Goal: Transaction & Acquisition: Purchase product/service

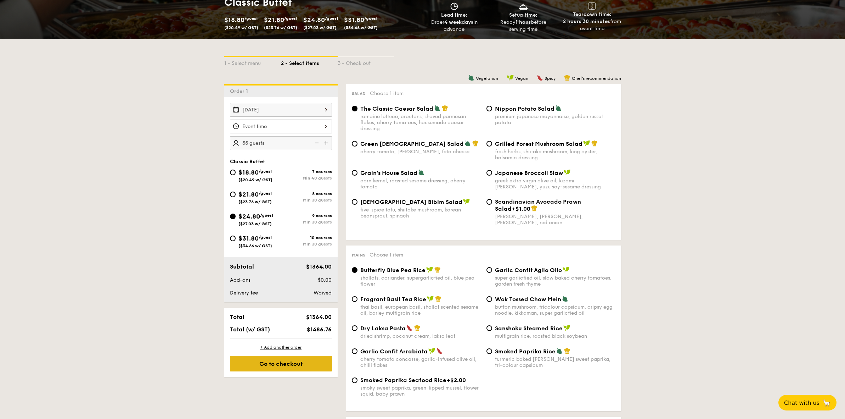
click at [285, 368] on div "Go to checkout" at bounding box center [281, 363] width 102 height 16
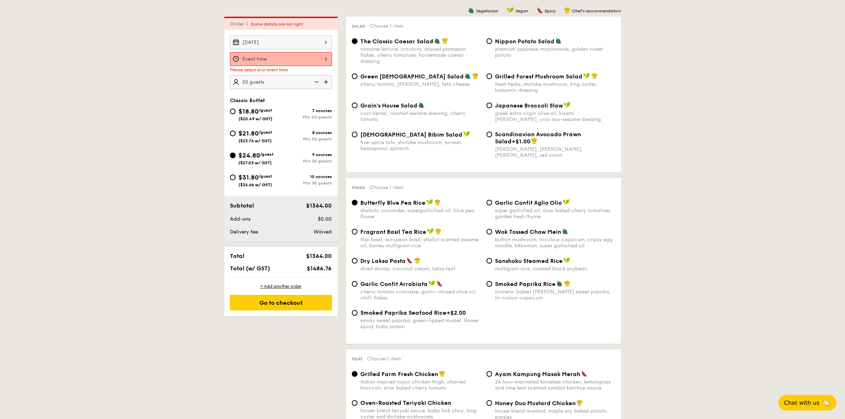
scroll to position [189, 0]
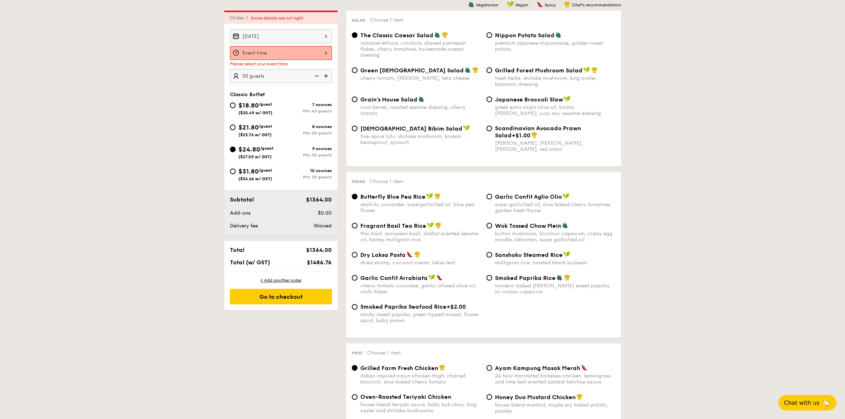
click at [316, 51] on input "Smoked Mesquite Whole Chicken brined in our in-house blend of herbs and spices,…" at bounding box center [281, 53] width 102 height 14
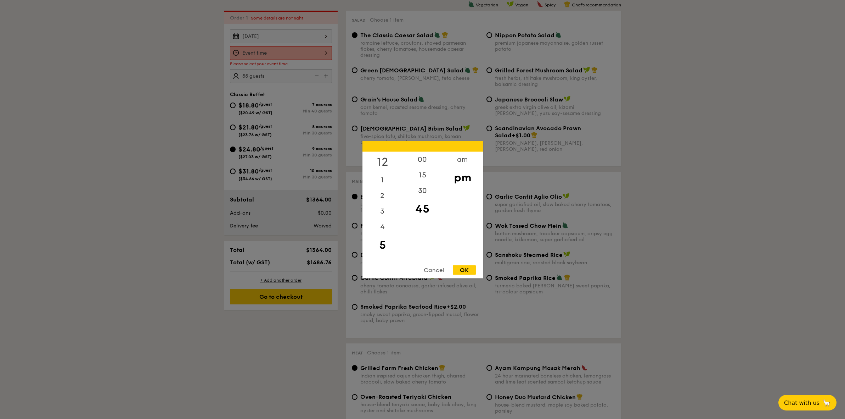
click at [382, 158] on div "12" at bounding box center [383, 161] width 40 height 21
click at [419, 157] on div "00" at bounding box center [423, 161] width 40 height 21
click at [472, 275] on div "Cancel OK" at bounding box center [423, 271] width 121 height 13
click at [468, 271] on div "OK" at bounding box center [464, 270] width 23 height 10
type input "12:00PM"
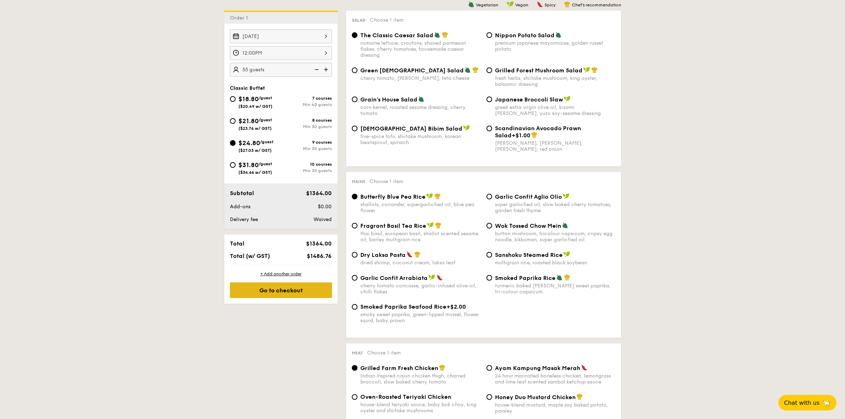
click at [288, 290] on div "Go to checkout" at bounding box center [281, 290] width 102 height 16
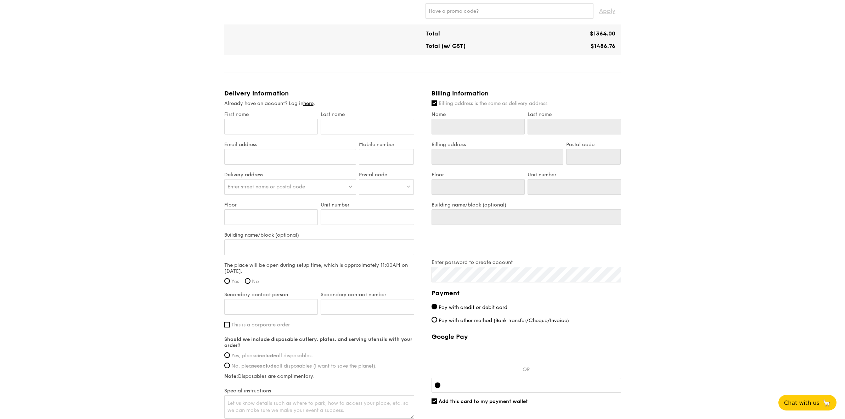
scroll to position [435, 0]
